Goal: Task Accomplishment & Management: Manage account settings

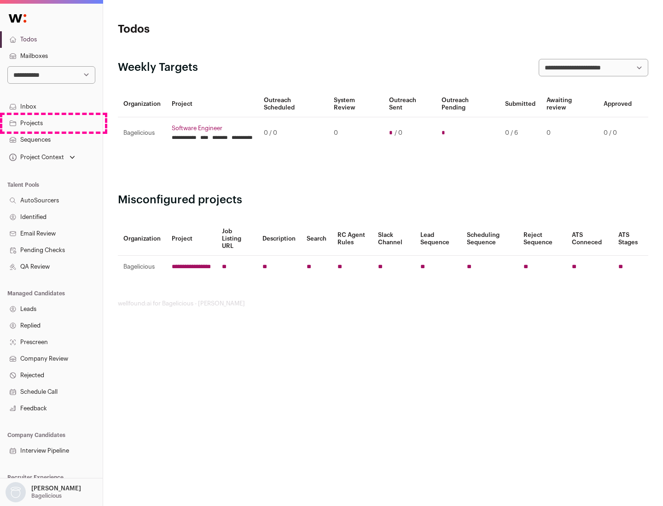
click at [51, 123] on link "Projects" at bounding box center [51, 123] width 103 height 17
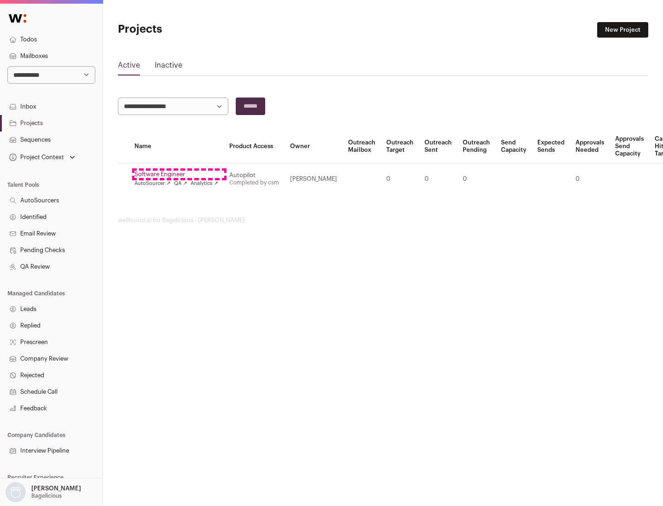
click at [179, 174] on link "Software Engineer" at bounding box center [176, 174] width 84 height 7
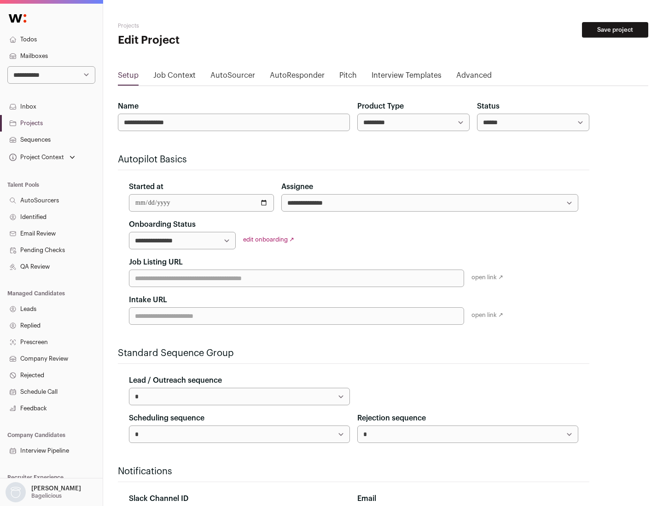
click at [615, 30] on button "Save project" at bounding box center [615, 30] width 66 height 16
